Goal: Check status

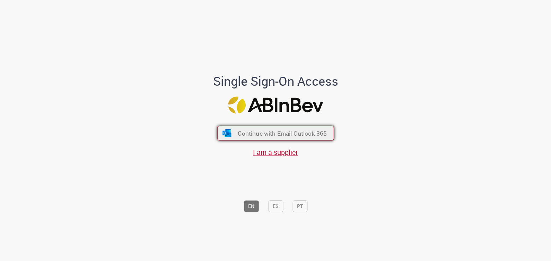
click at [279, 135] on span "Continue with Email Outlook 365" at bounding box center [282, 133] width 89 height 8
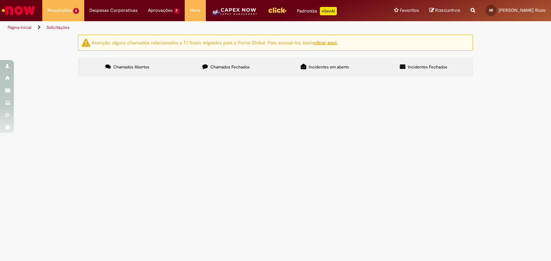
click at [0, 0] on td "Emissão/Devolução Encontro de [PERSON_NAME]" at bounding box center [0, 0] width 0 height 0
click at [0, 0] on span "Emissão/Devolução Encontro de [PERSON_NAME]" at bounding box center [0, 0] width 0 height 0
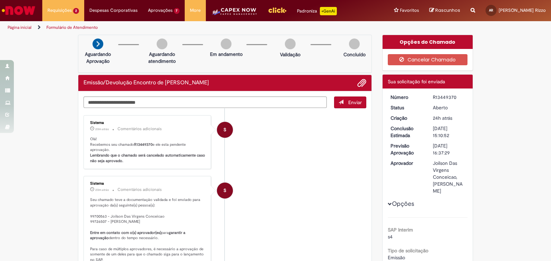
click at [438, 96] on div "R13449370" at bounding box center [449, 97] width 32 height 7
copy div "R13449370"
